Goal: Task Accomplishment & Management: Manage account settings

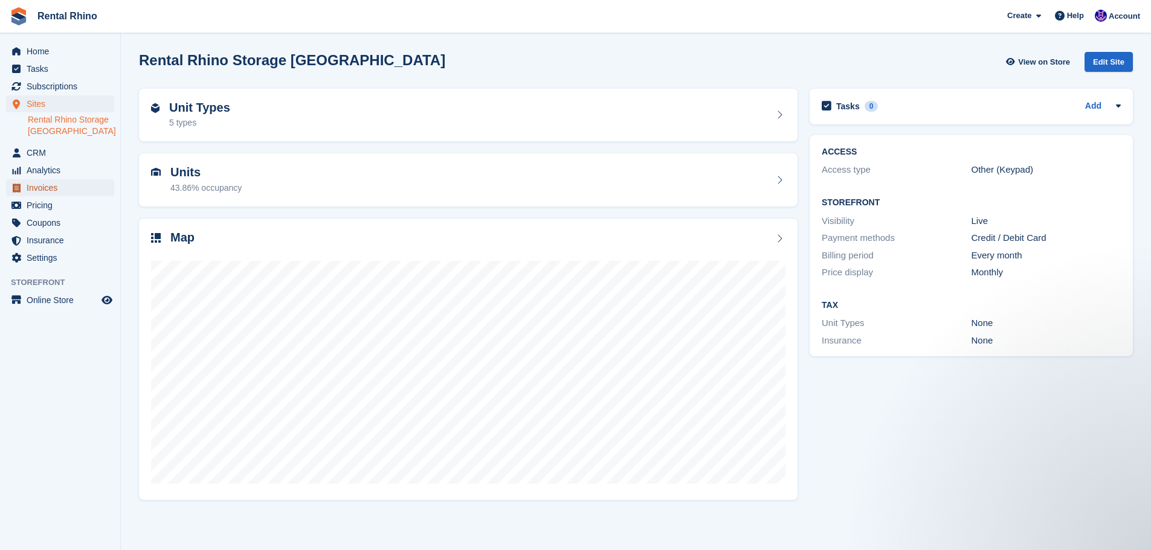
click at [45, 193] on span "Invoices" at bounding box center [63, 187] width 72 height 17
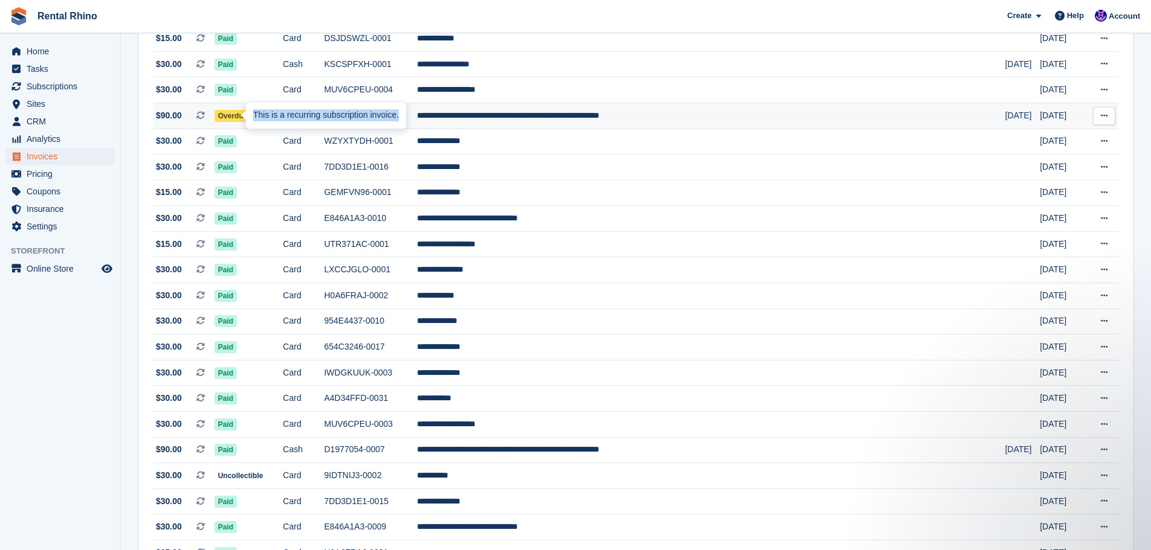
click at [239, 120] on tr "**********" at bounding box center [635, 116] width 965 height 26
click at [247, 115] on span "Overdue" at bounding box center [232, 116] width 37 height 12
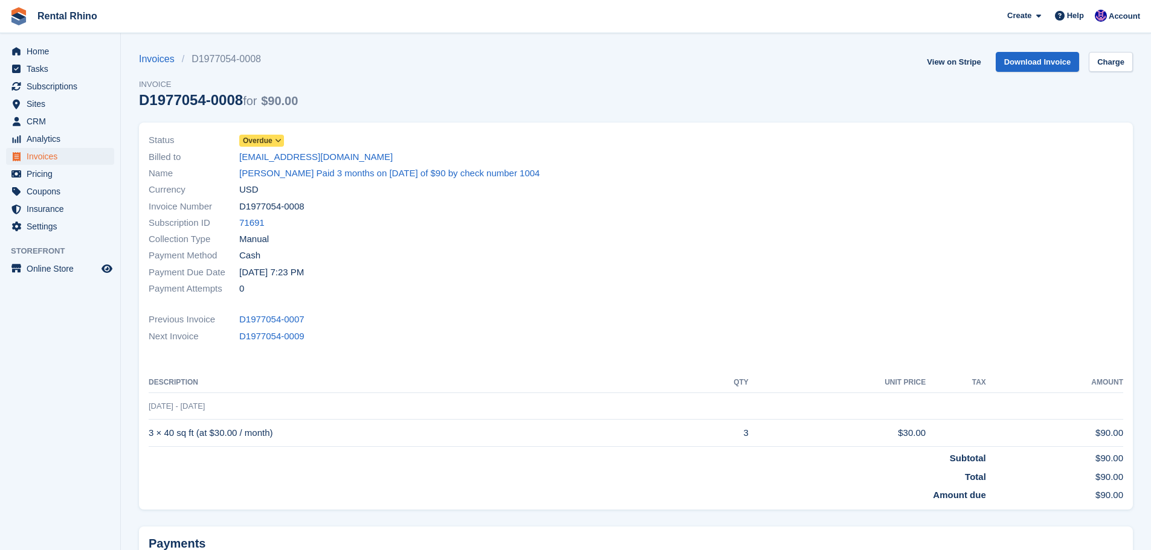
click at [262, 139] on span "Overdue" at bounding box center [258, 140] width 30 height 11
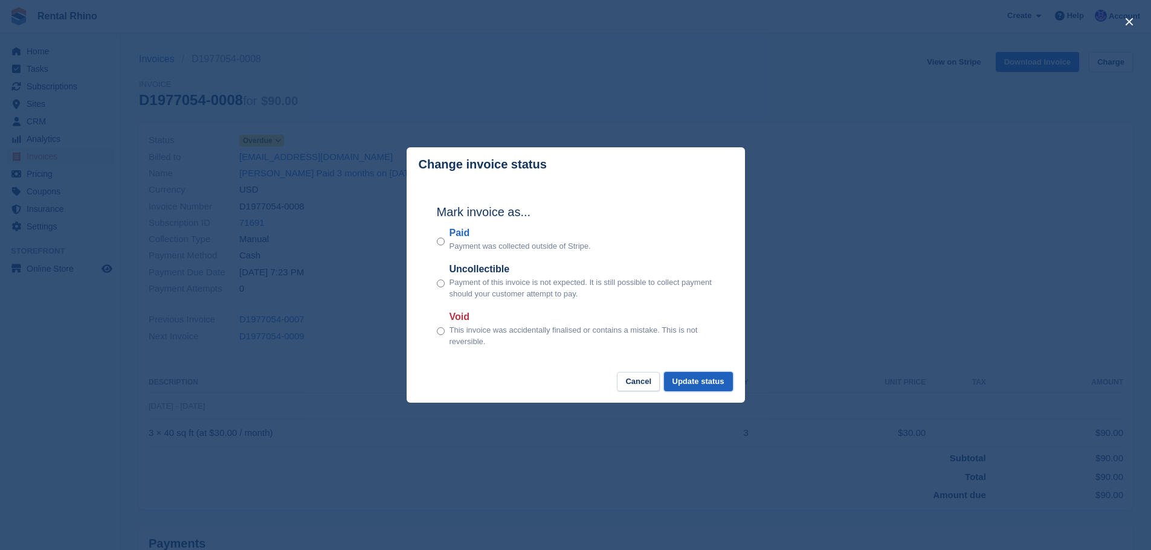
click at [694, 391] on button "Update status" at bounding box center [698, 382] width 69 height 20
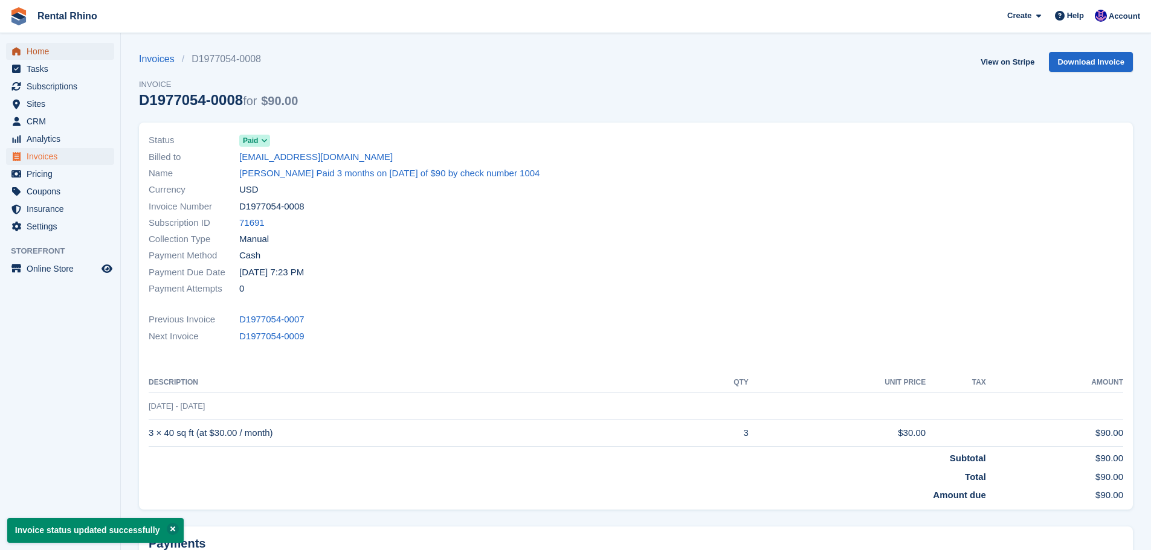
click at [62, 52] on span "Home" at bounding box center [63, 51] width 72 height 17
